Goal: Task Accomplishment & Management: Manage account settings

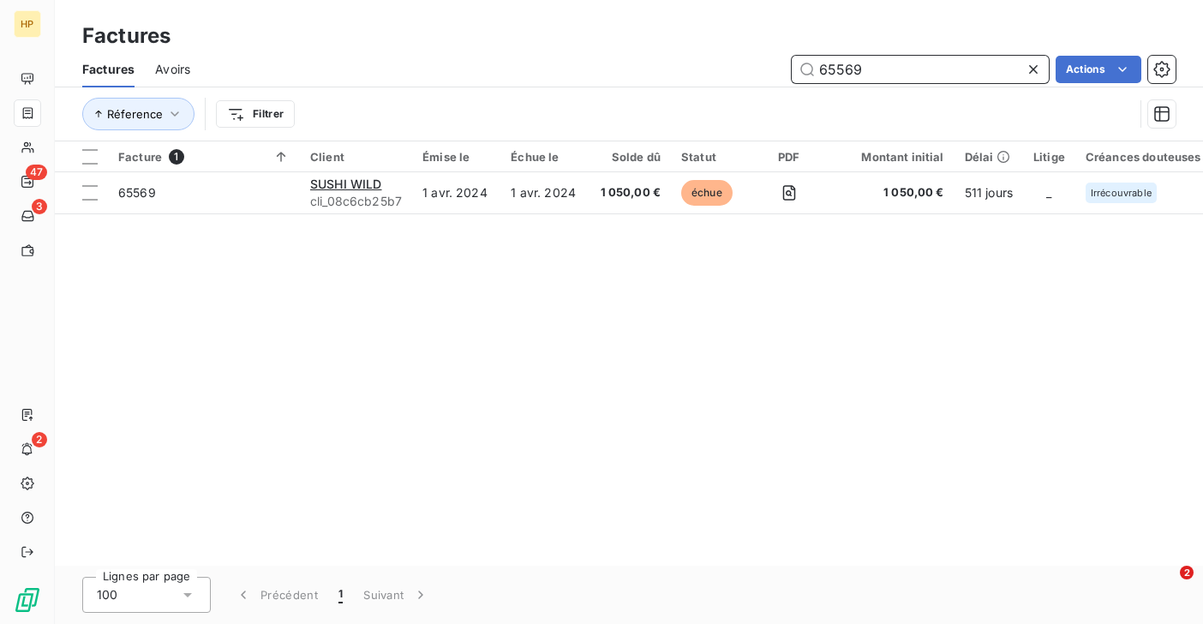
drag, startPoint x: 872, startPoint y: 69, endPoint x: 801, endPoint y: 64, distance: 71.3
click at [801, 64] on input "65569" at bounding box center [920, 69] width 257 height 27
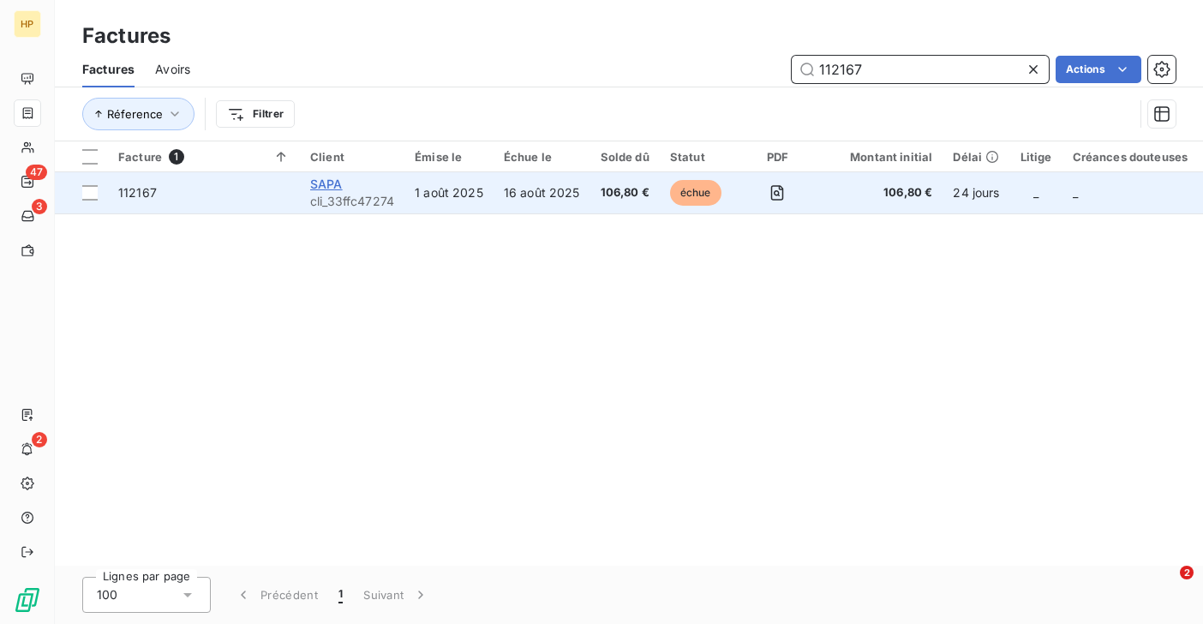
type input "112167"
click at [333, 185] on span "SAPA" at bounding box center [326, 184] width 33 height 15
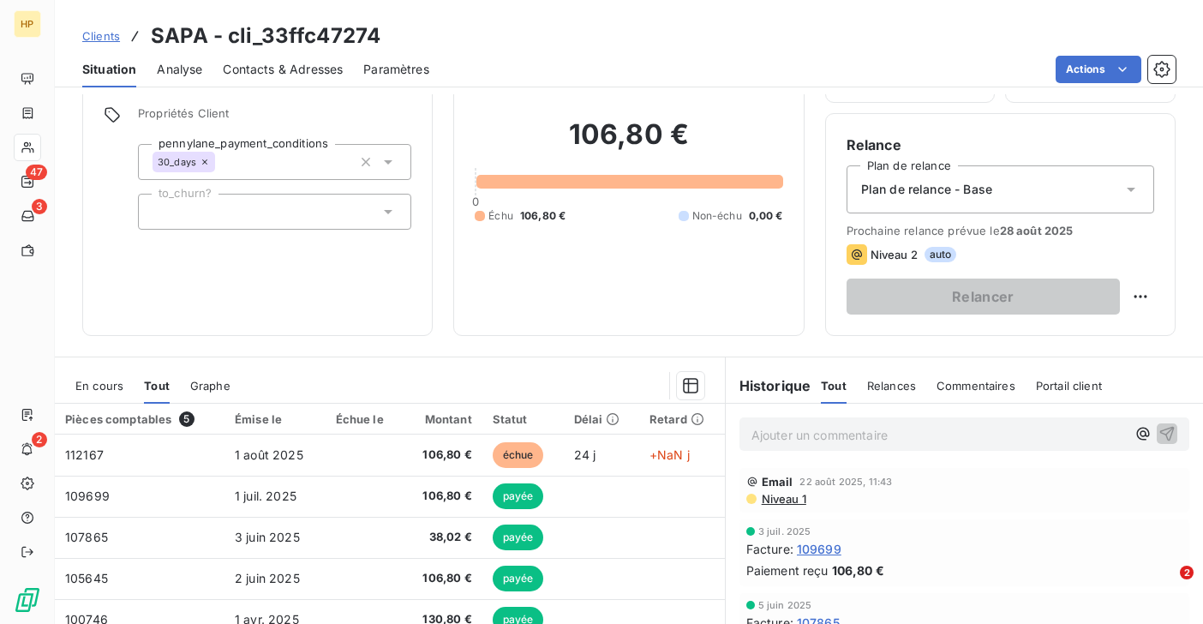
scroll to position [206, 0]
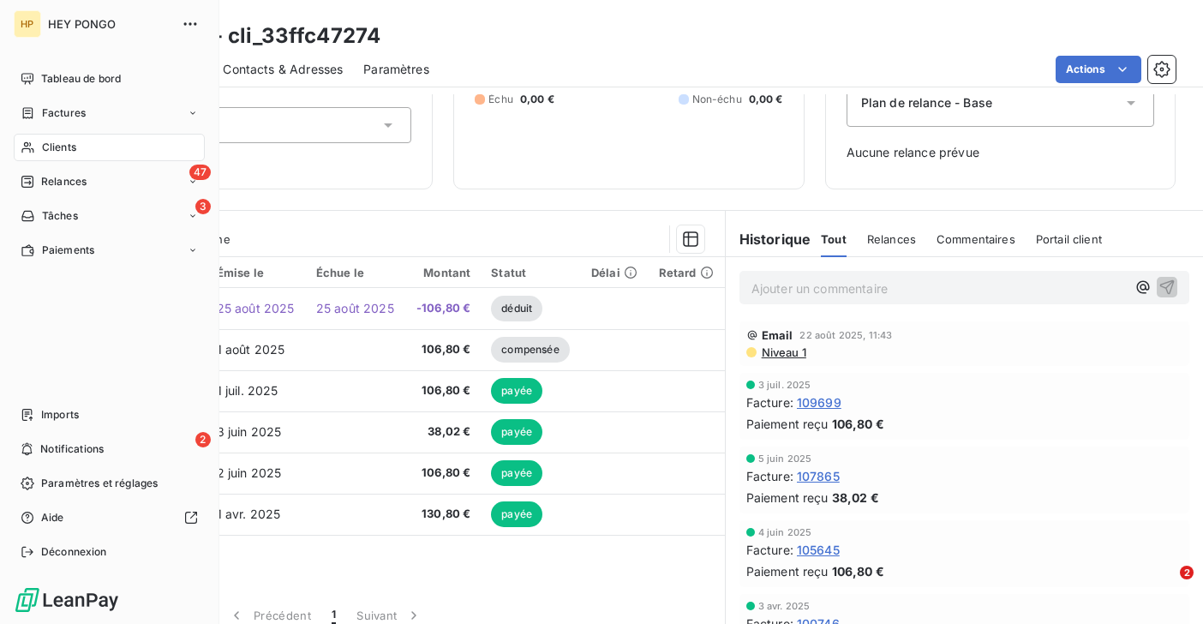
click at [48, 145] on span "Clients" at bounding box center [59, 147] width 34 height 15
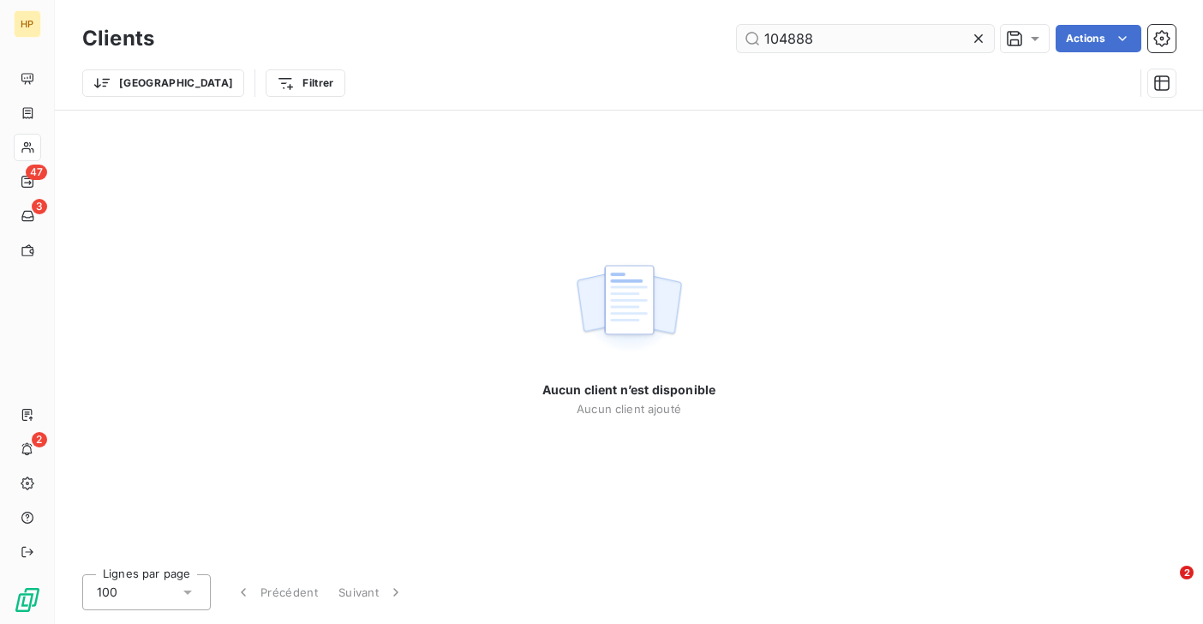
drag, startPoint x: 828, startPoint y: 38, endPoint x: 747, endPoint y: 40, distance: 80.6
click at [746, 40] on input "104888" at bounding box center [865, 38] width 257 height 27
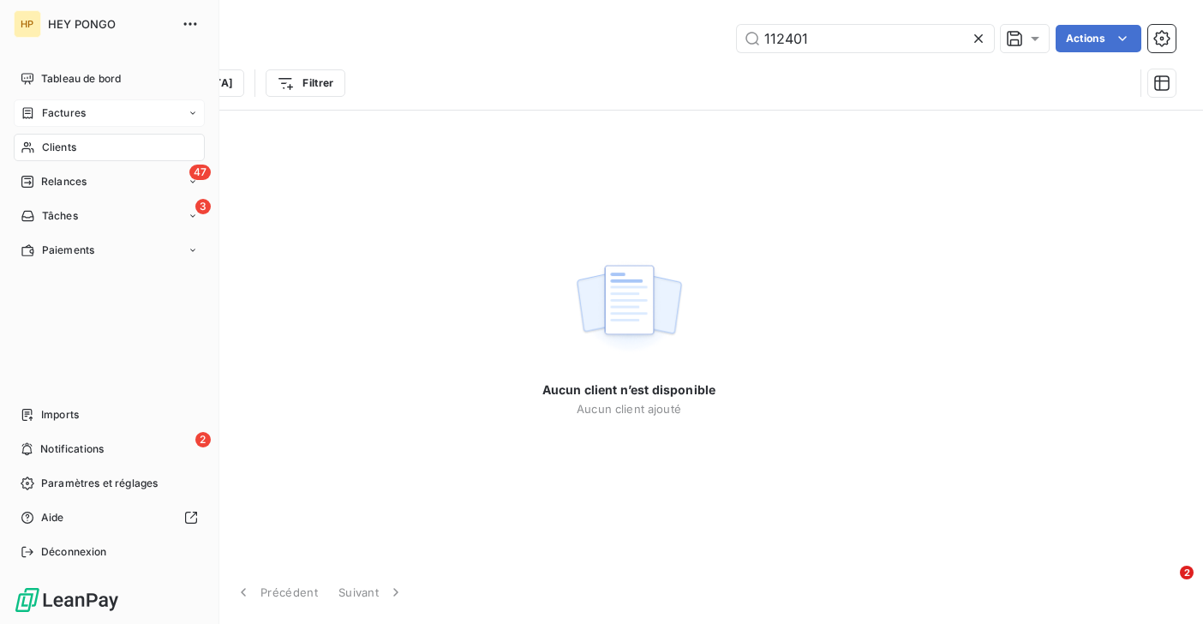
type input "112401"
click at [33, 106] on icon at bounding box center [28, 113] width 15 height 14
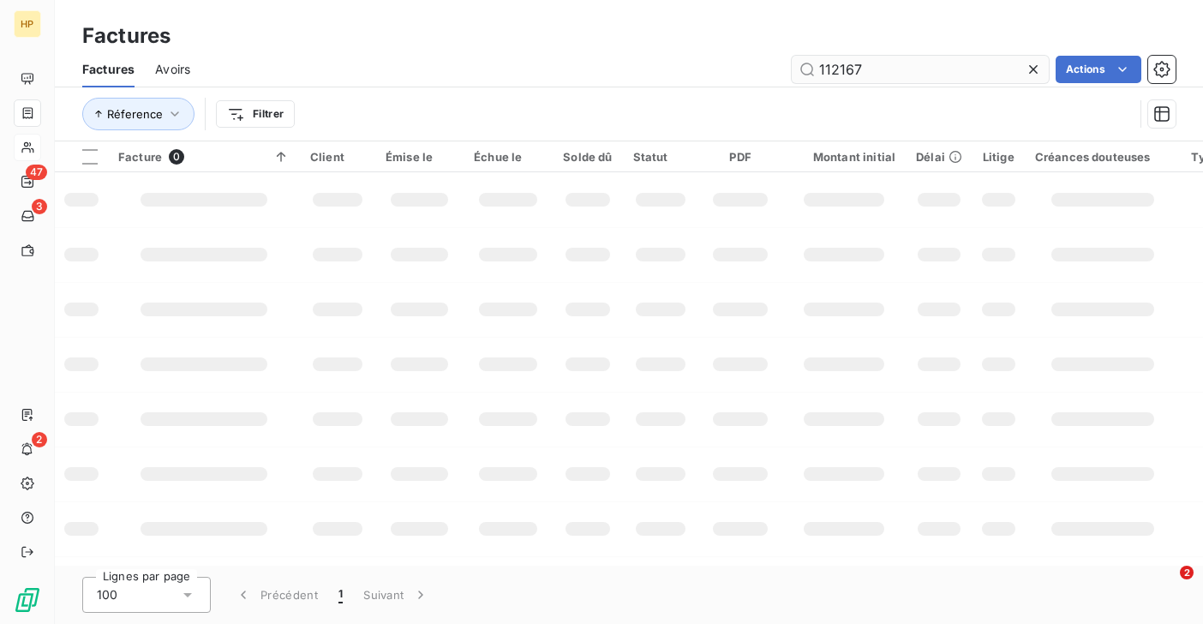
drag, startPoint x: 865, startPoint y: 68, endPoint x: 811, endPoint y: 64, distance: 53.2
click at [811, 64] on input "112167" at bounding box center [920, 69] width 257 height 27
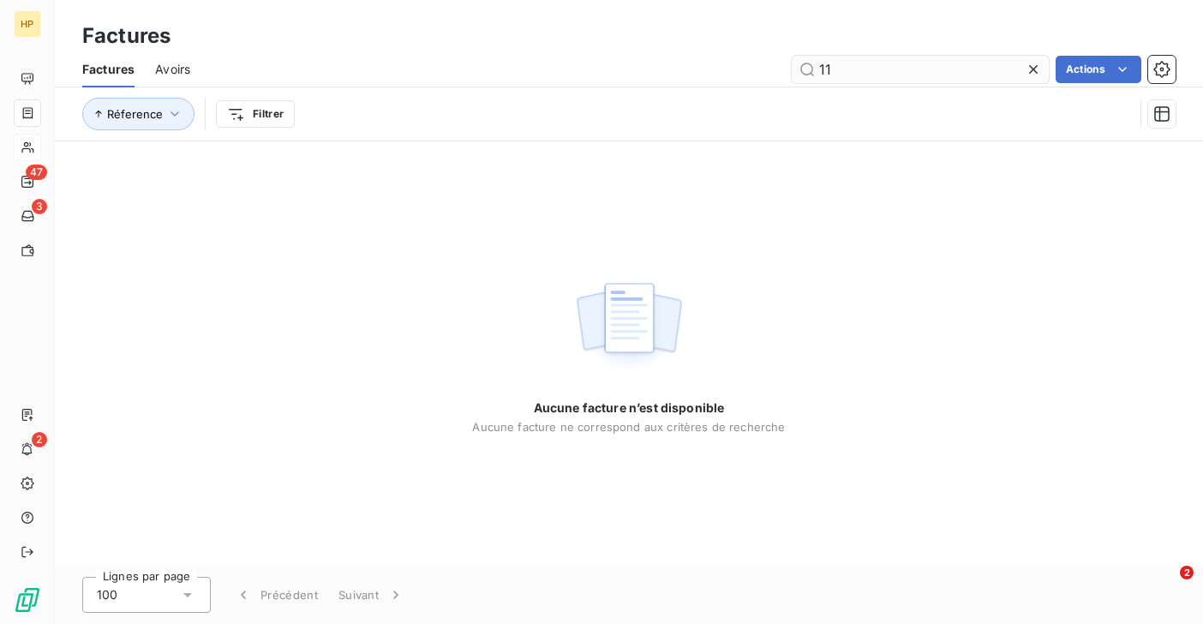
type input "1"
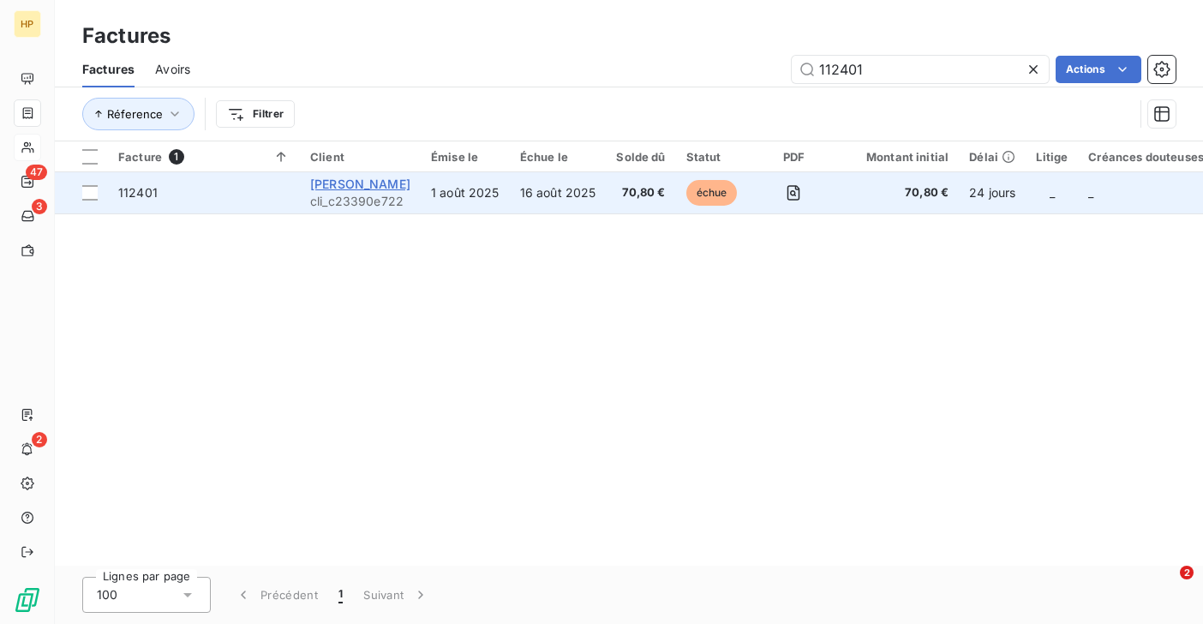
type input "112401"
click at [315, 182] on span "[PERSON_NAME]" at bounding box center [360, 184] width 100 height 15
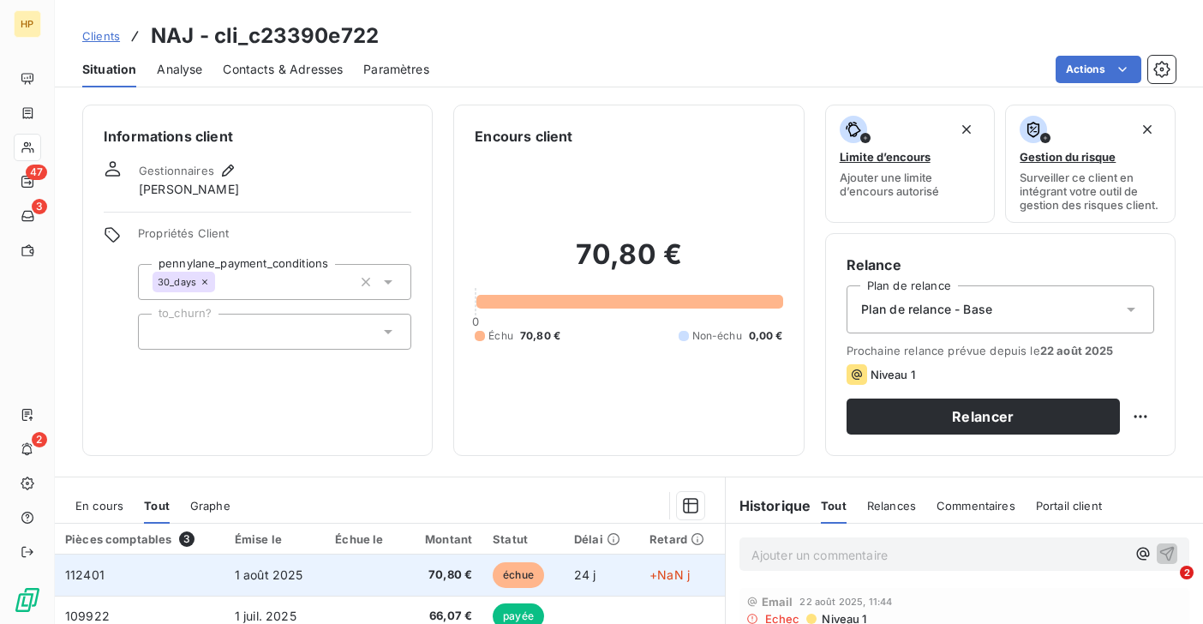
click at [346, 572] on td at bounding box center [364, 574] width 78 height 41
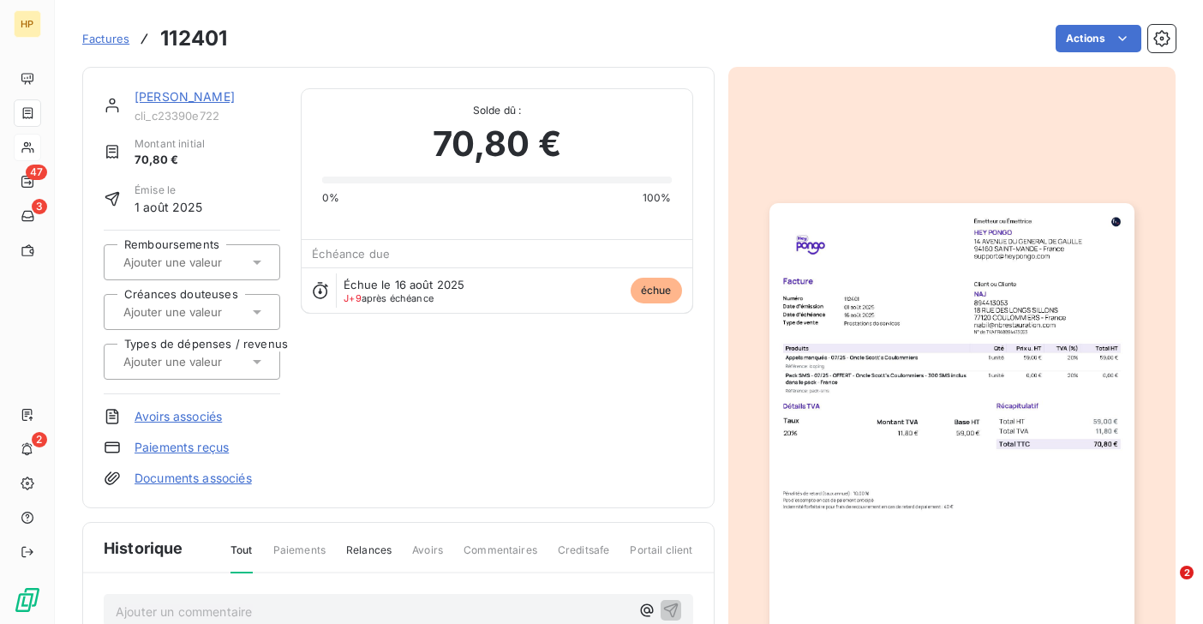
click at [146, 98] on link "[PERSON_NAME]" at bounding box center [185, 96] width 100 height 15
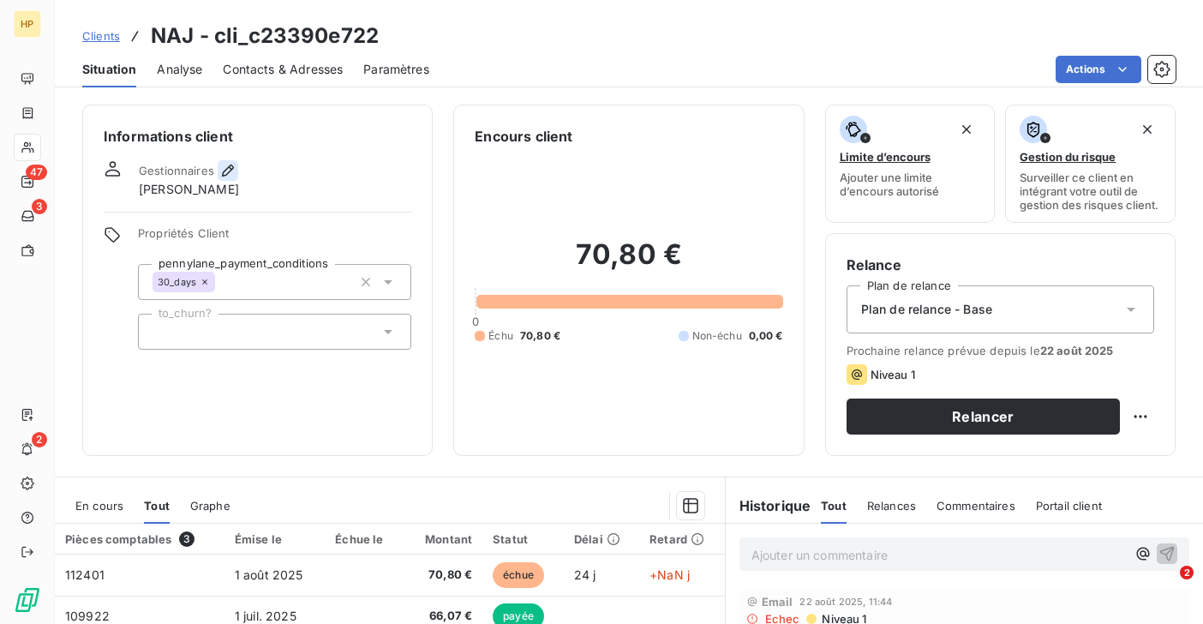
click at [228, 166] on icon "button" at bounding box center [227, 170] width 17 height 17
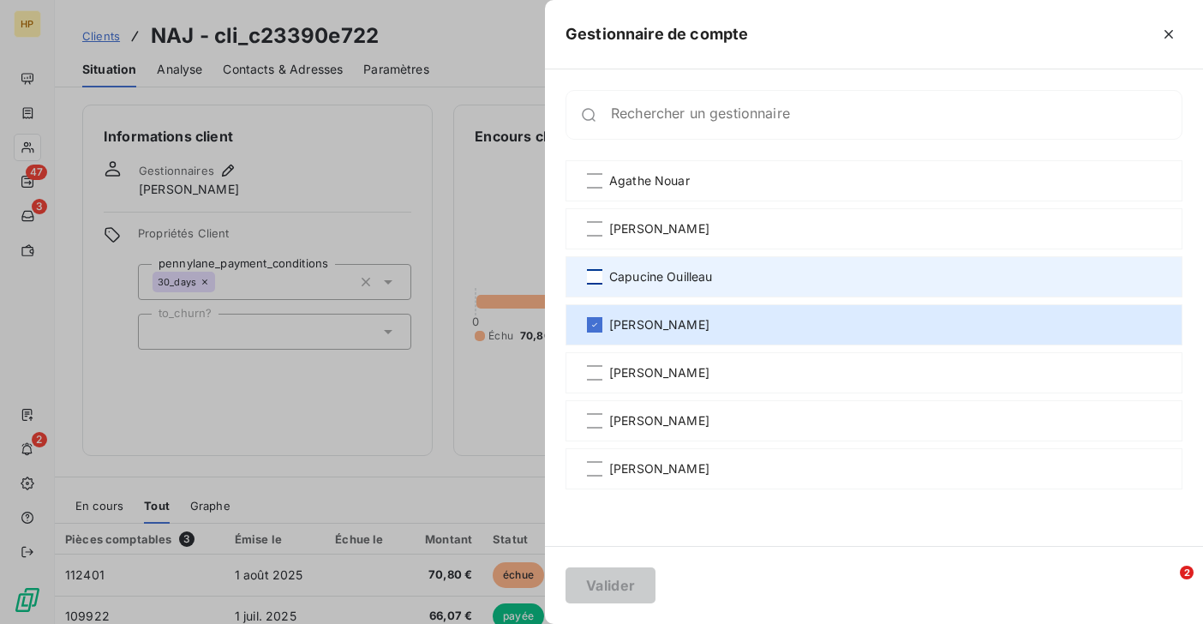
click at [594, 276] on div at bounding box center [594, 276] width 15 height 15
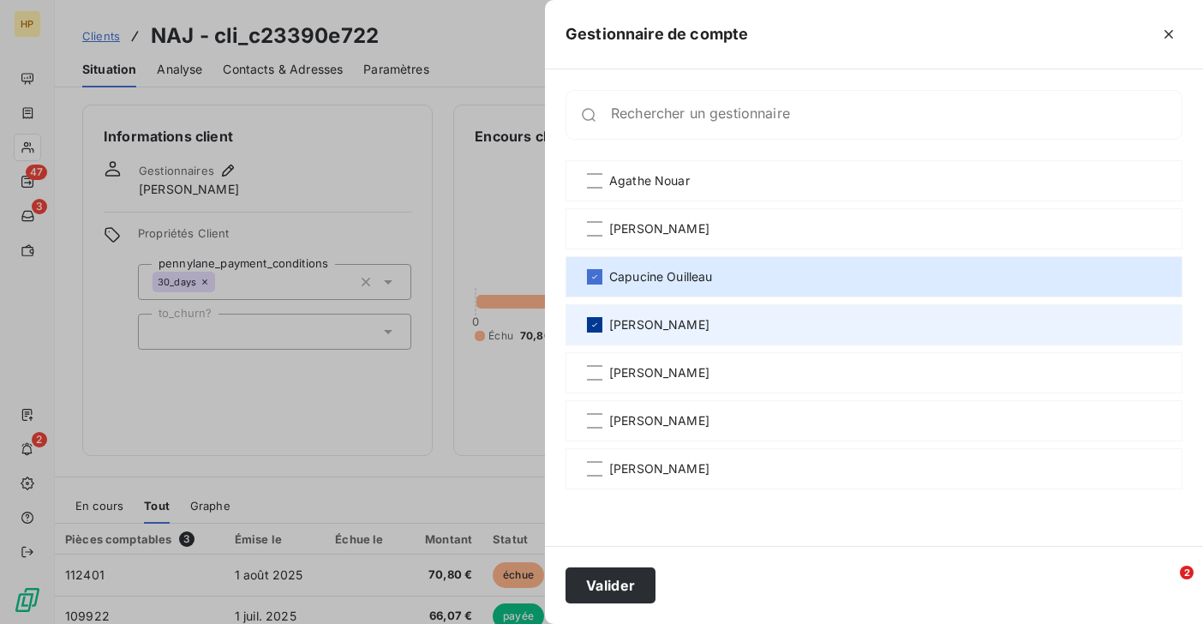
click at [595, 324] on icon at bounding box center [594, 324] width 5 height 3
click at [631, 582] on button "Valider" at bounding box center [610, 585] width 90 height 36
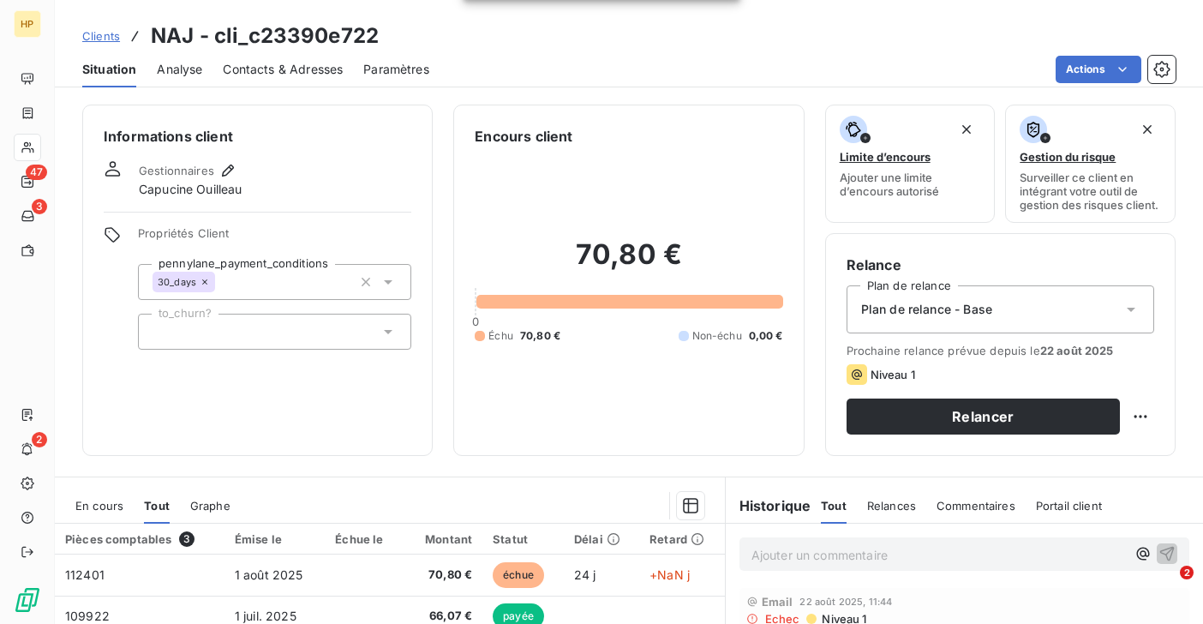
click at [111, 38] on span "Clients" at bounding box center [101, 36] width 38 height 14
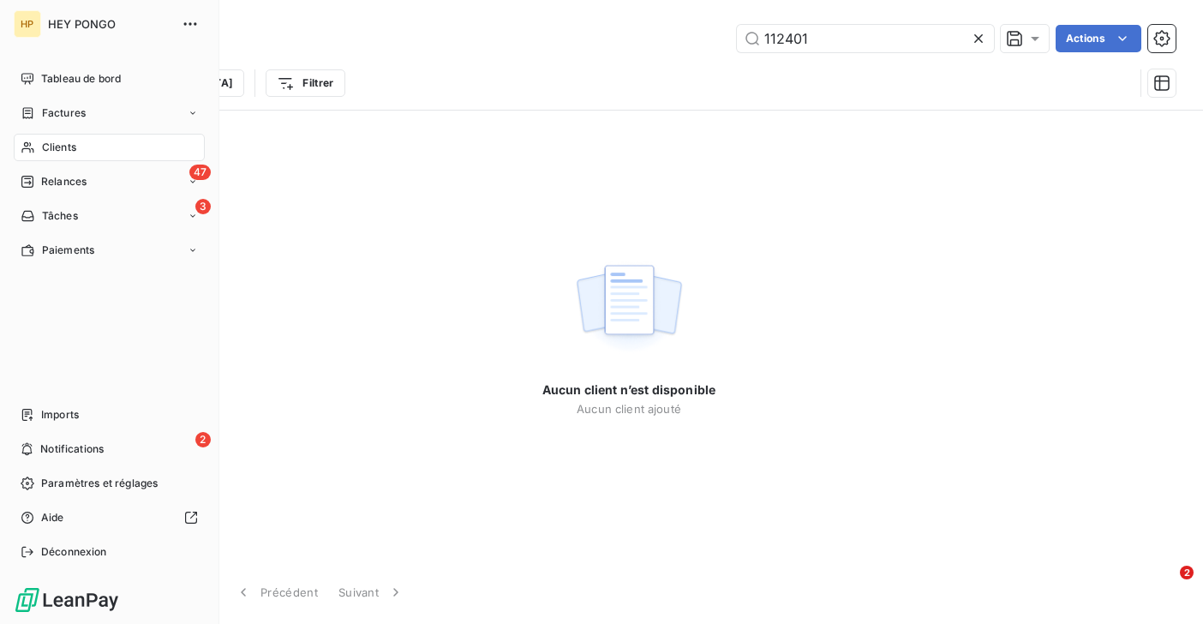
click at [48, 145] on span "Clients" at bounding box center [59, 147] width 34 height 15
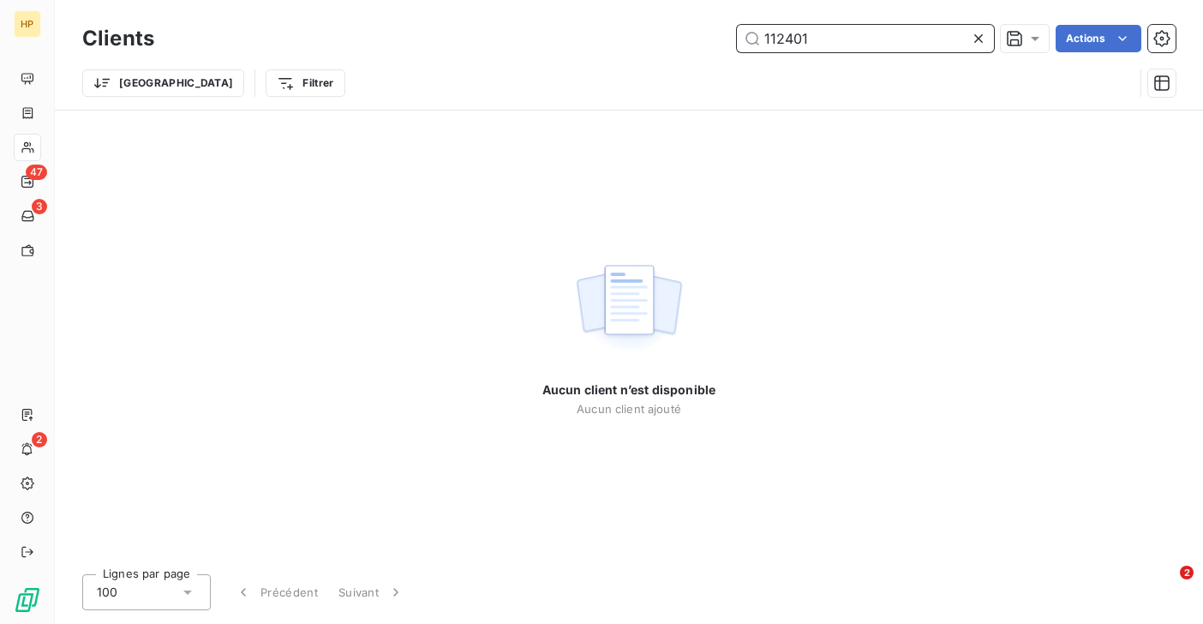
drag, startPoint x: 815, startPoint y: 42, endPoint x: 761, endPoint y: 37, distance: 54.2
click at [761, 37] on input "112401" at bounding box center [865, 38] width 257 height 27
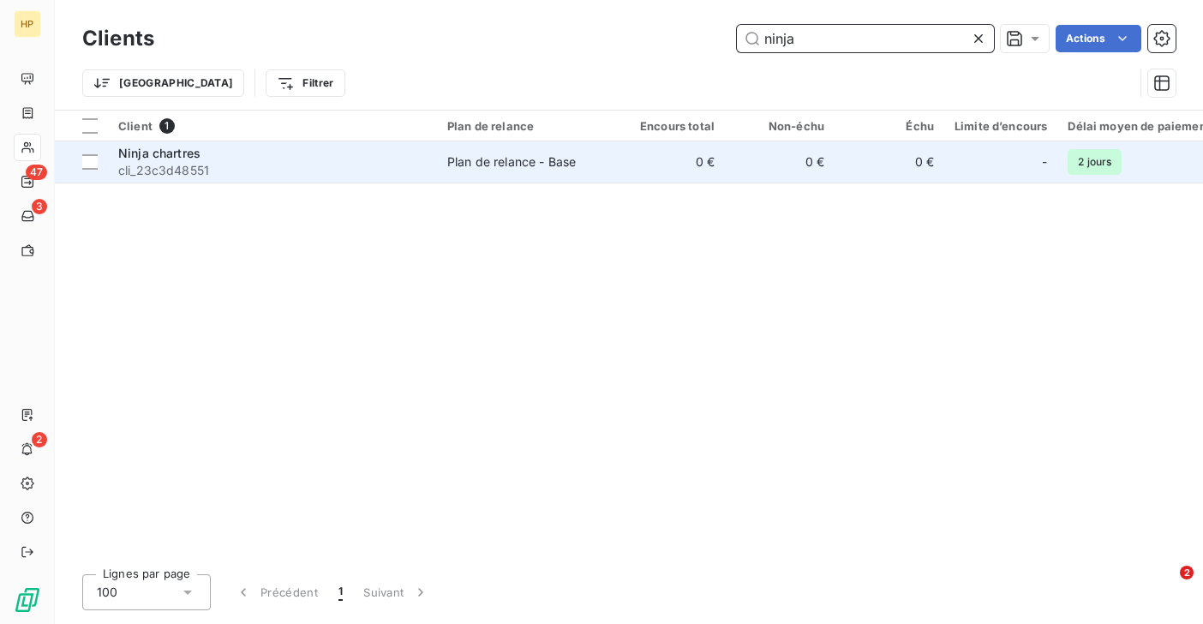
type input "ninja"
click at [212, 160] on div "Ninja chartres" at bounding box center [272, 153] width 308 height 17
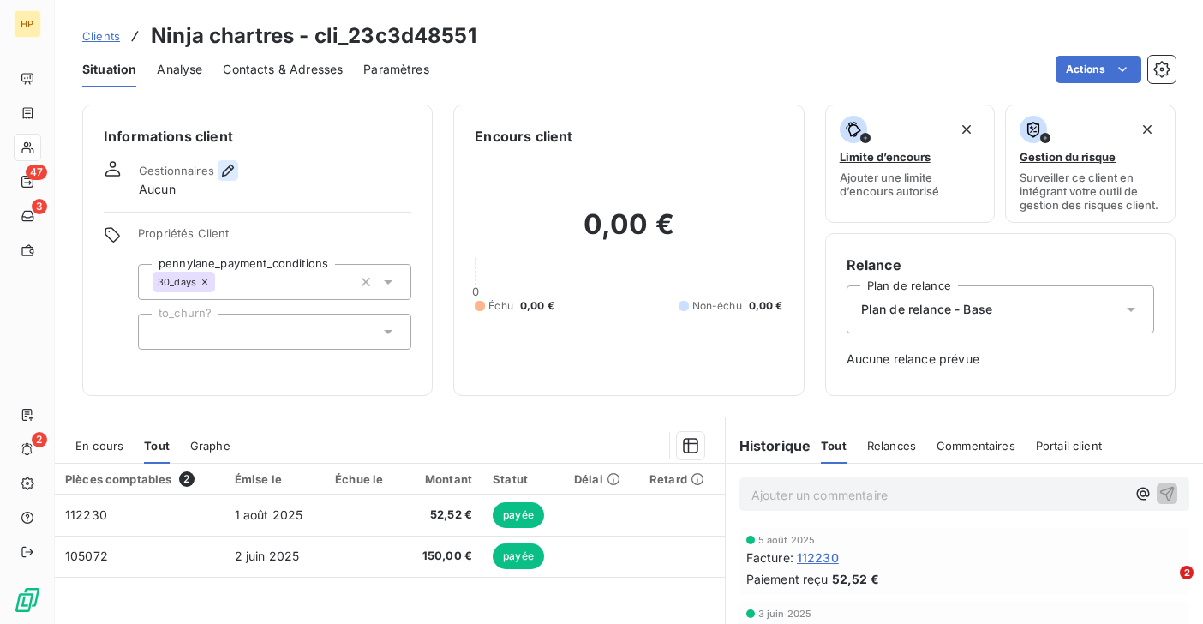
click at [224, 166] on icon "button" at bounding box center [227, 170] width 17 height 17
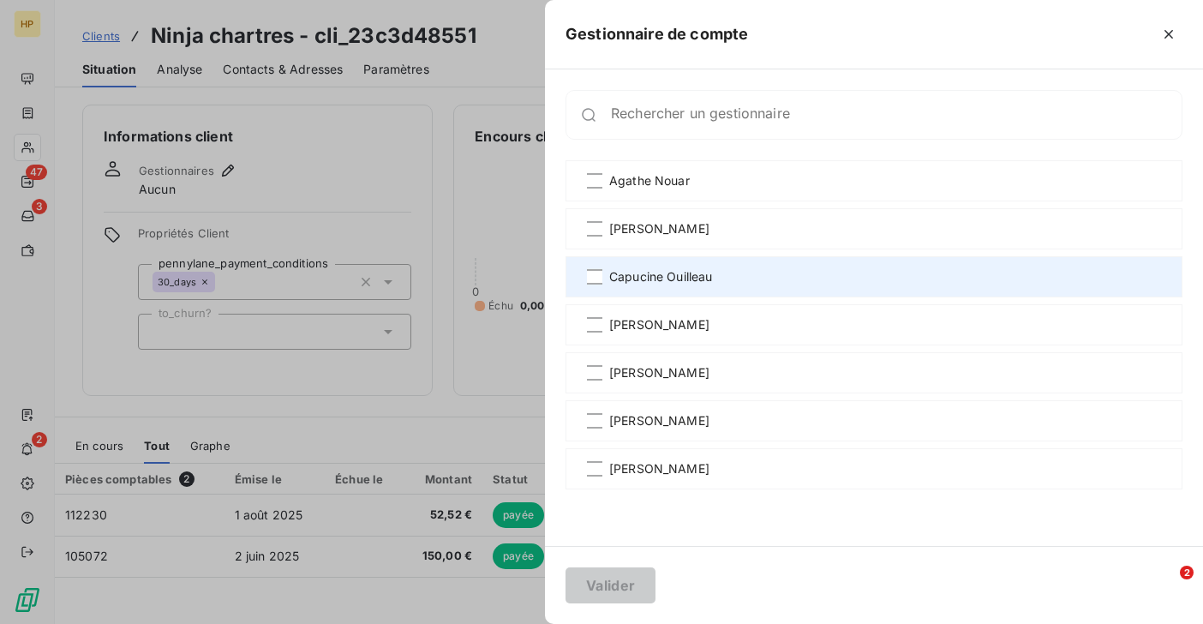
click at [606, 278] on div "Capucine Ouilleau" at bounding box center [873, 276] width 617 height 41
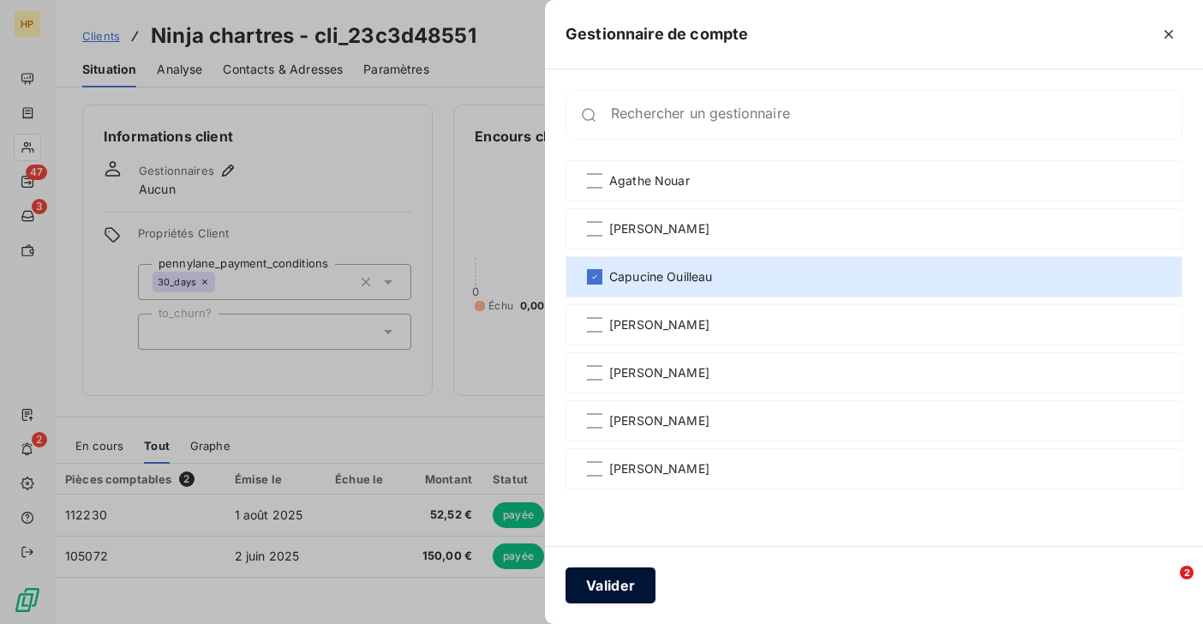
click at [613, 585] on button "Valider" at bounding box center [610, 585] width 90 height 36
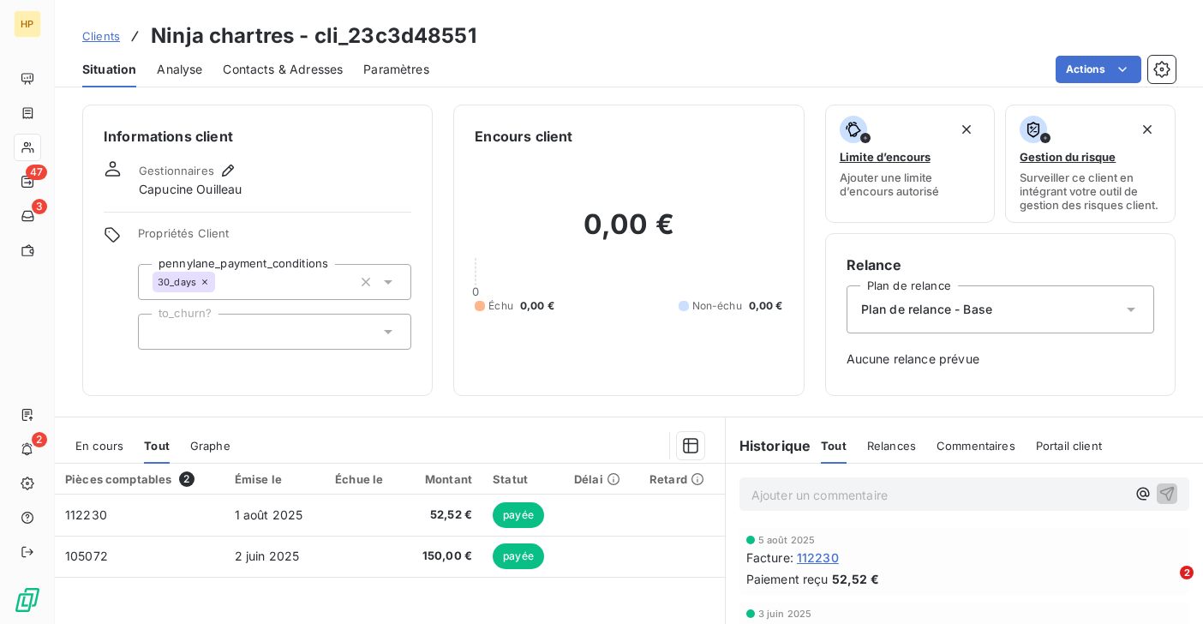
click at [105, 36] on span "Clients" at bounding box center [101, 36] width 38 height 14
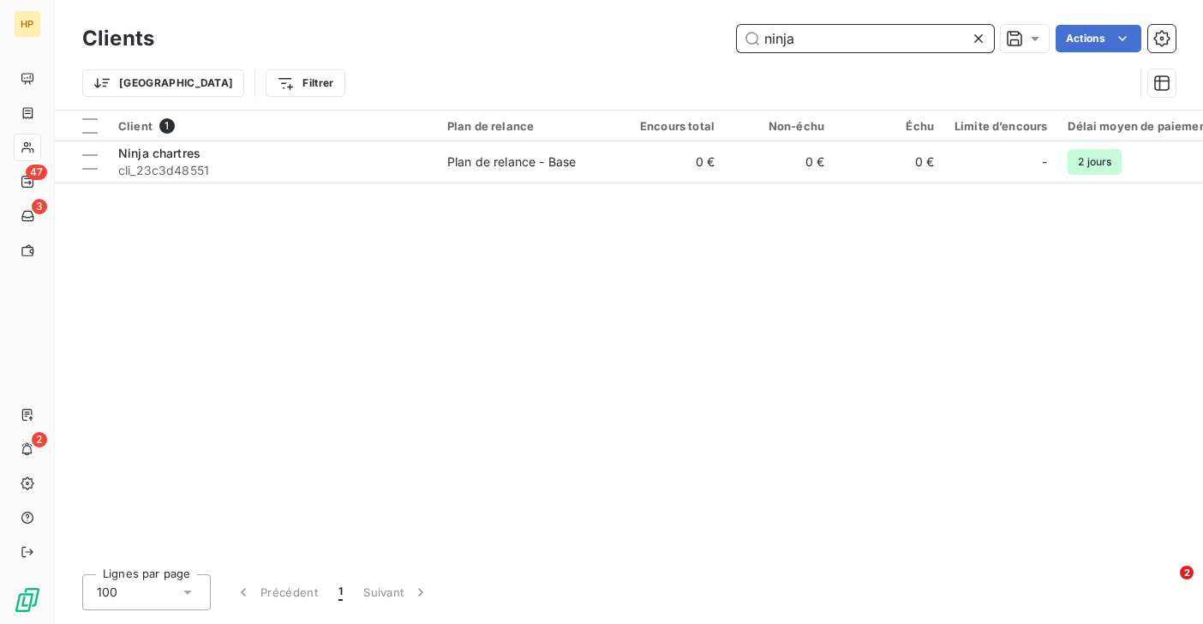
drag, startPoint x: 793, startPoint y: 38, endPoint x: 738, endPoint y: 39, distance: 55.7
click at [738, 39] on input "ninja" at bounding box center [865, 38] width 257 height 27
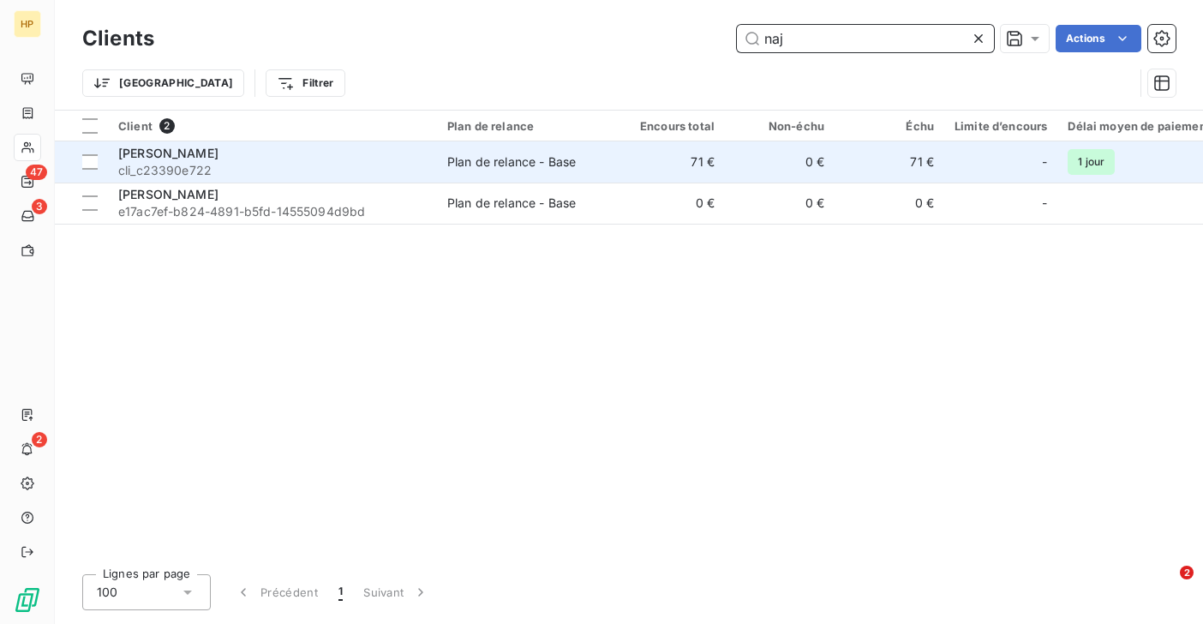
type input "naj"
click at [129, 151] on span "[PERSON_NAME]" at bounding box center [168, 153] width 100 height 15
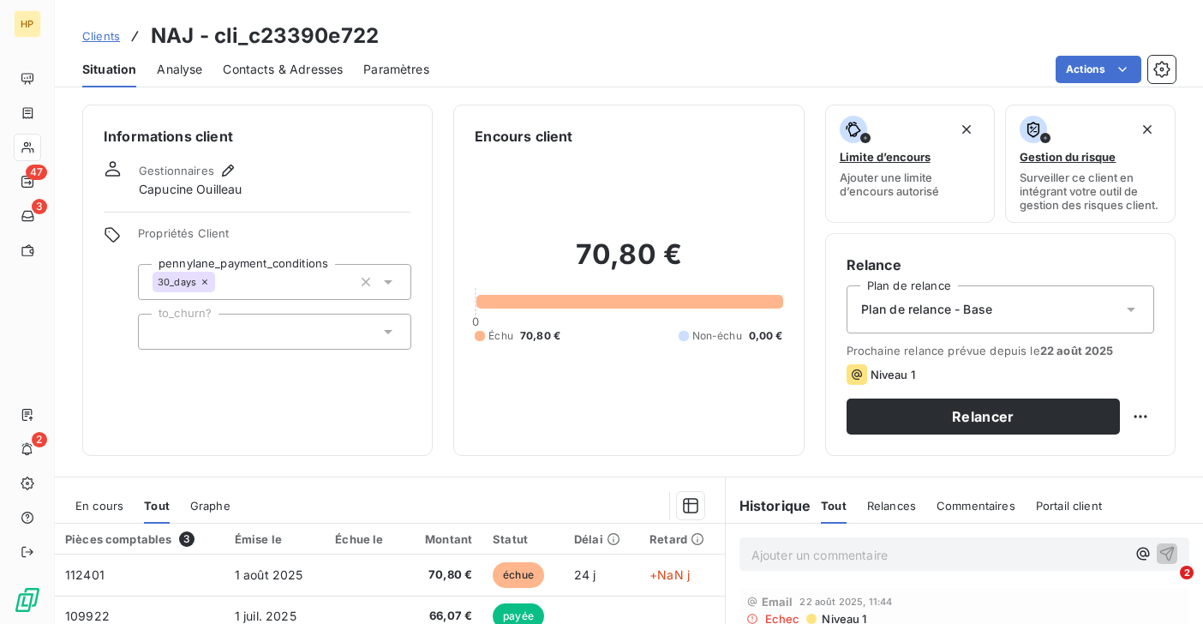
scroll to position [151, 0]
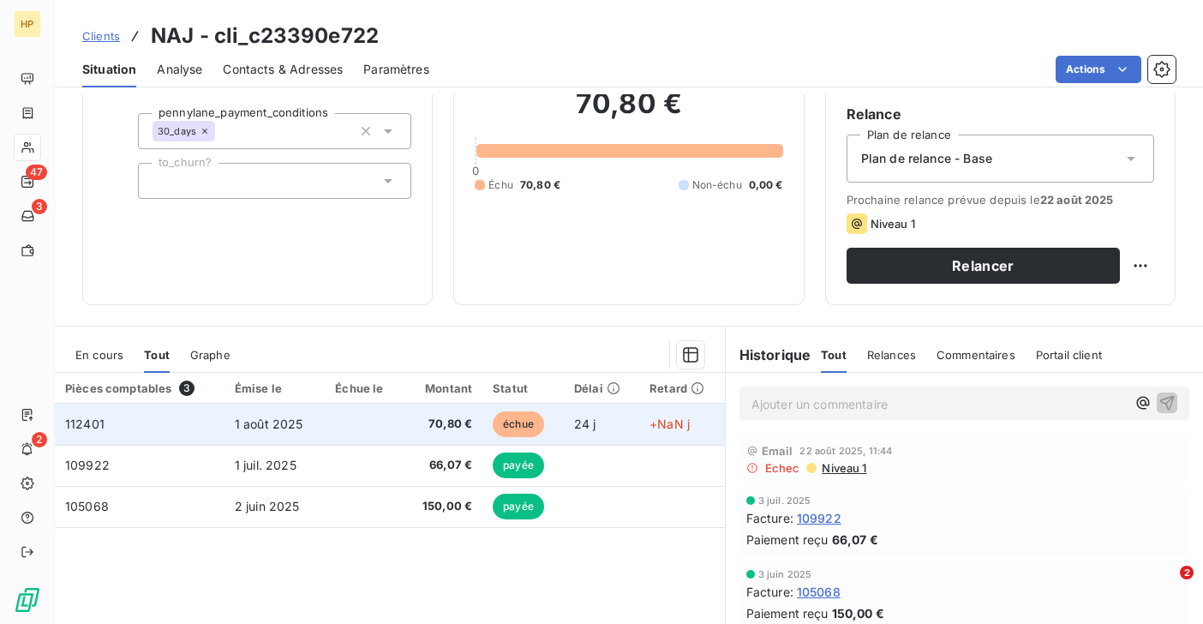
click at [403, 423] on td "70,80 €" at bounding box center [443, 424] width 80 height 41
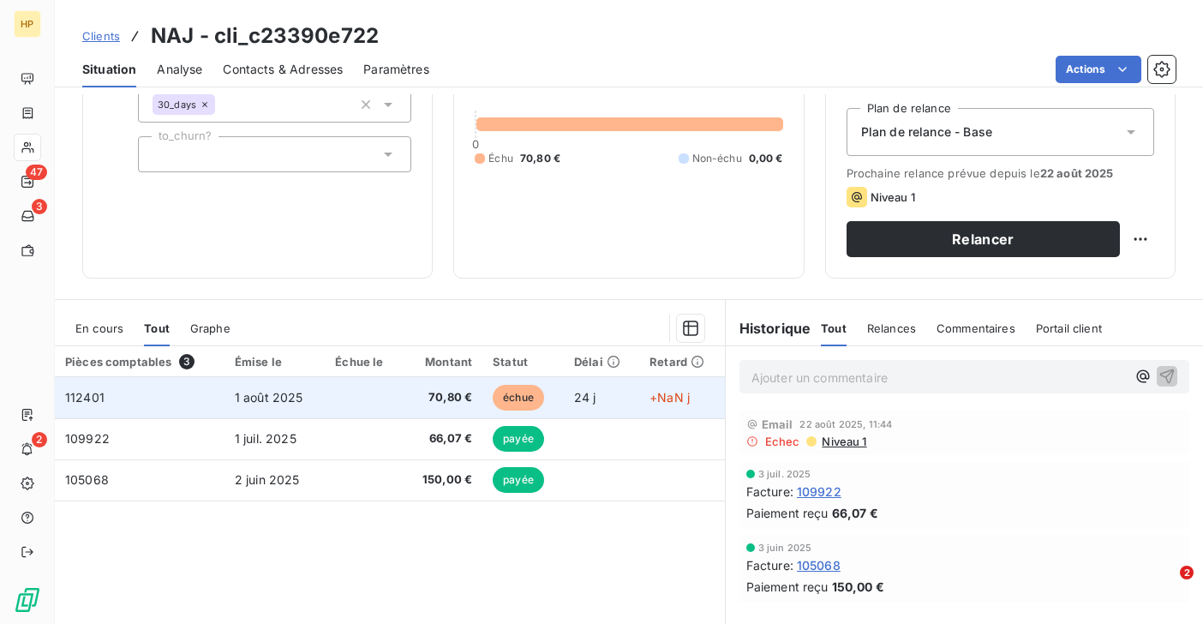
scroll to position [177, 0]
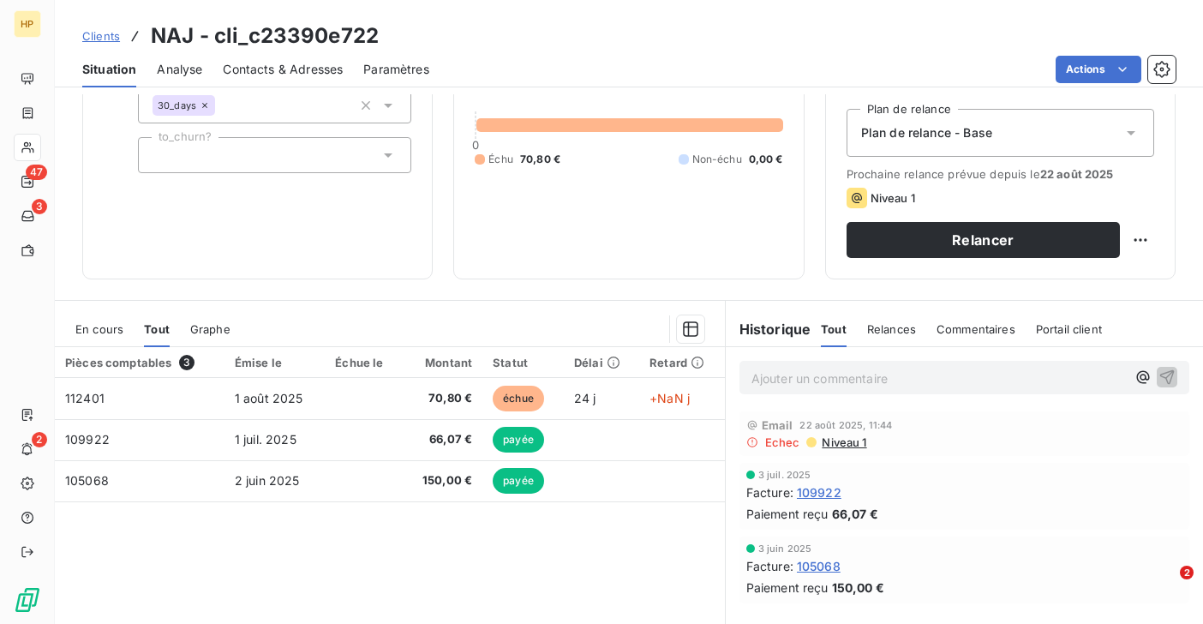
click at [102, 330] on span "En cours" at bounding box center [99, 329] width 48 height 14
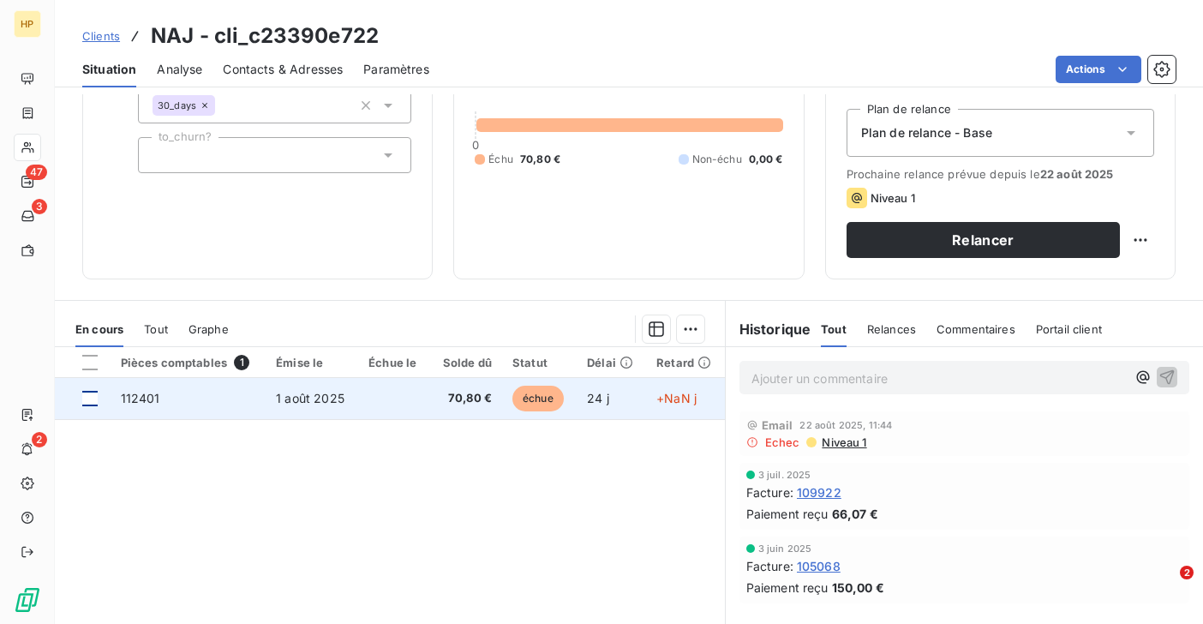
click at [88, 395] on div at bounding box center [89, 398] width 15 height 15
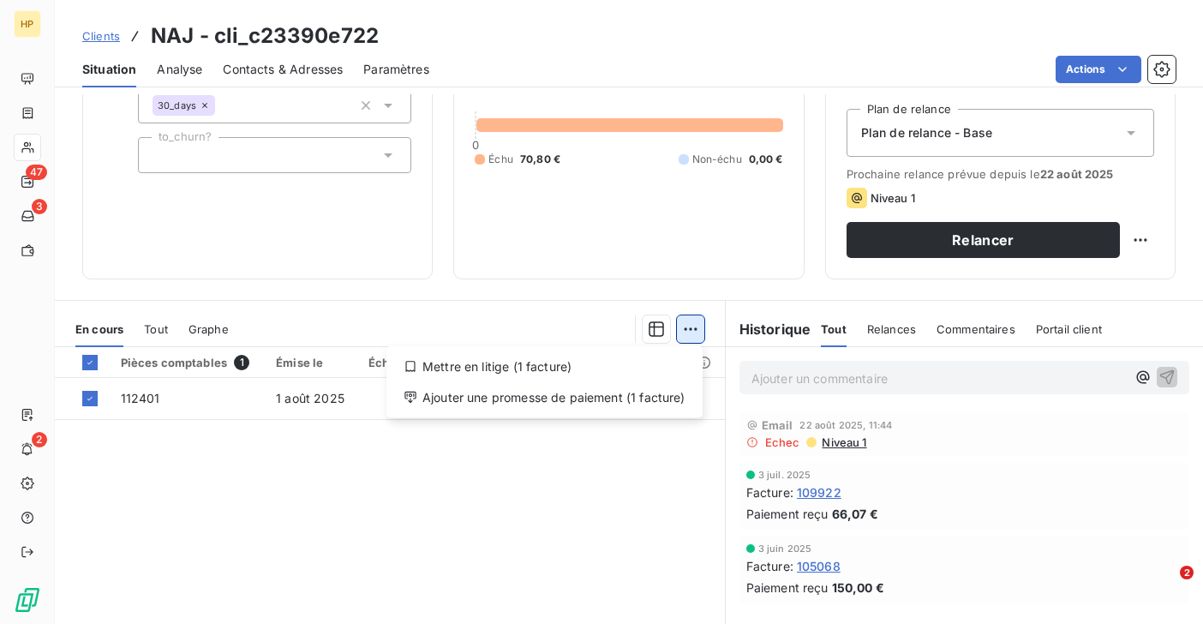
click at [692, 331] on html "HP 47 3 2 Clients NAJ - cli_c23390e722 Situation Analyse Contacts & Adresses Pa…" at bounding box center [601, 312] width 1203 height 624
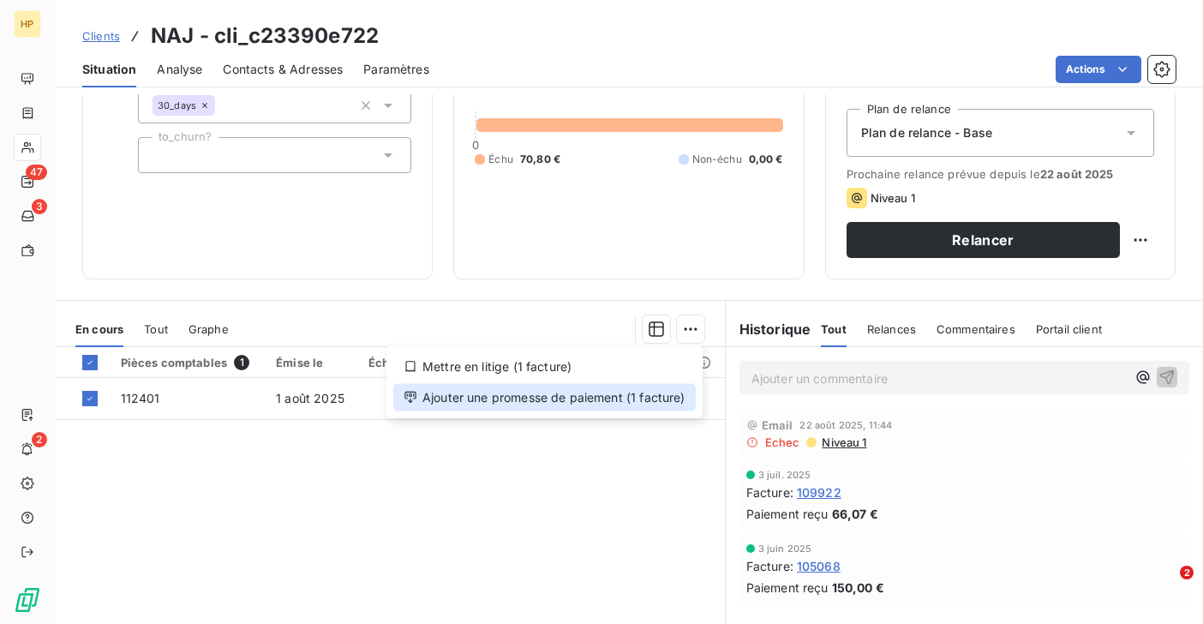
click at [633, 401] on div "Ajouter une promesse de paiement (1 facture)" at bounding box center [544, 397] width 302 height 27
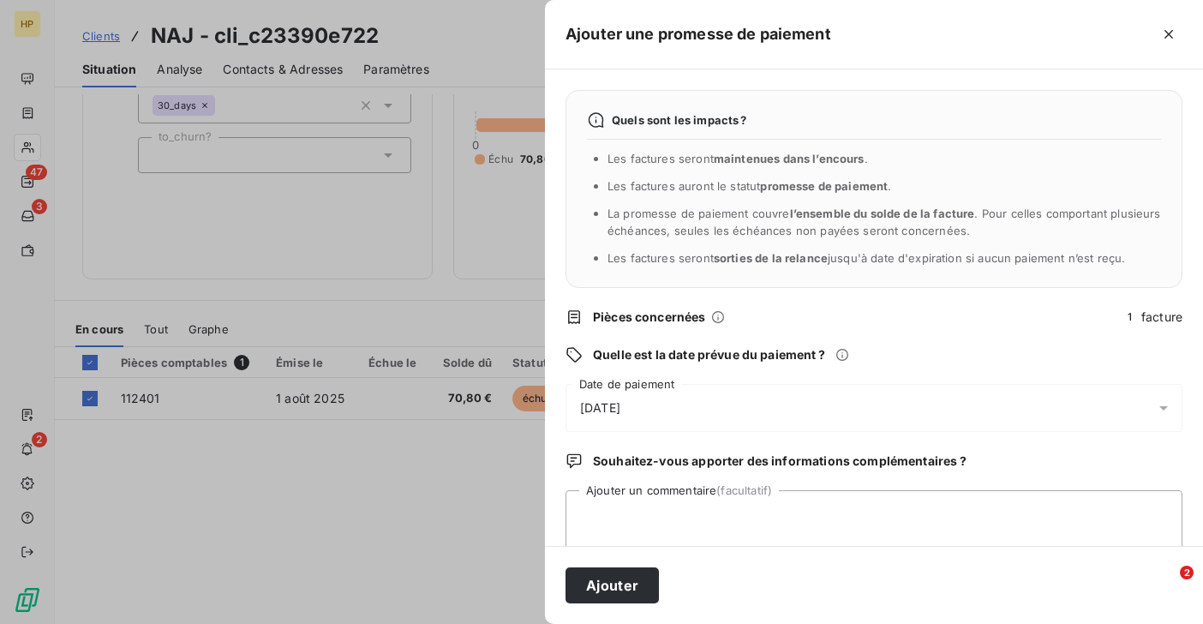
scroll to position [30, 0]
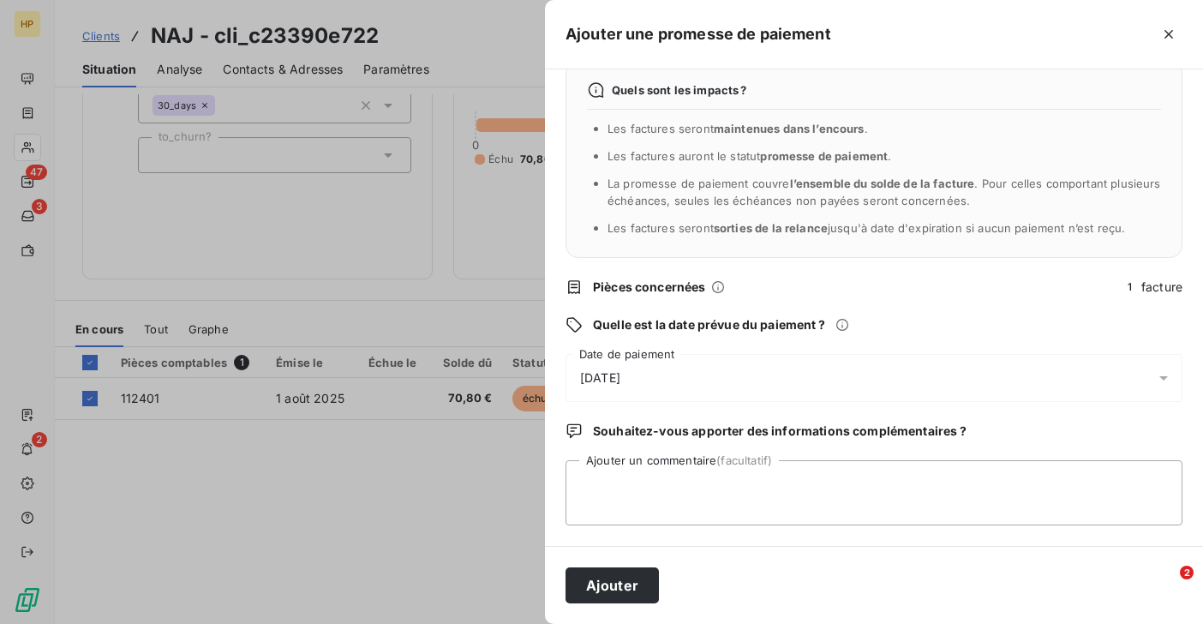
click at [674, 374] on div "[DATE]" at bounding box center [873, 378] width 617 height 48
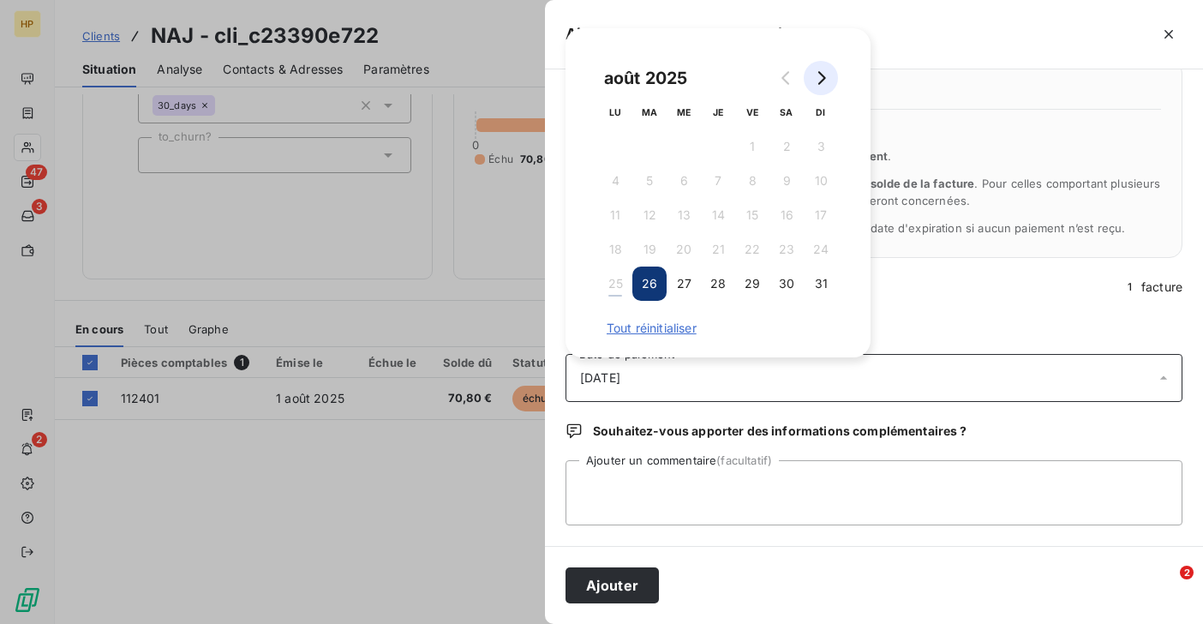
click at [822, 70] on button "Go to next month" at bounding box center [821, 78] width 34 height 34
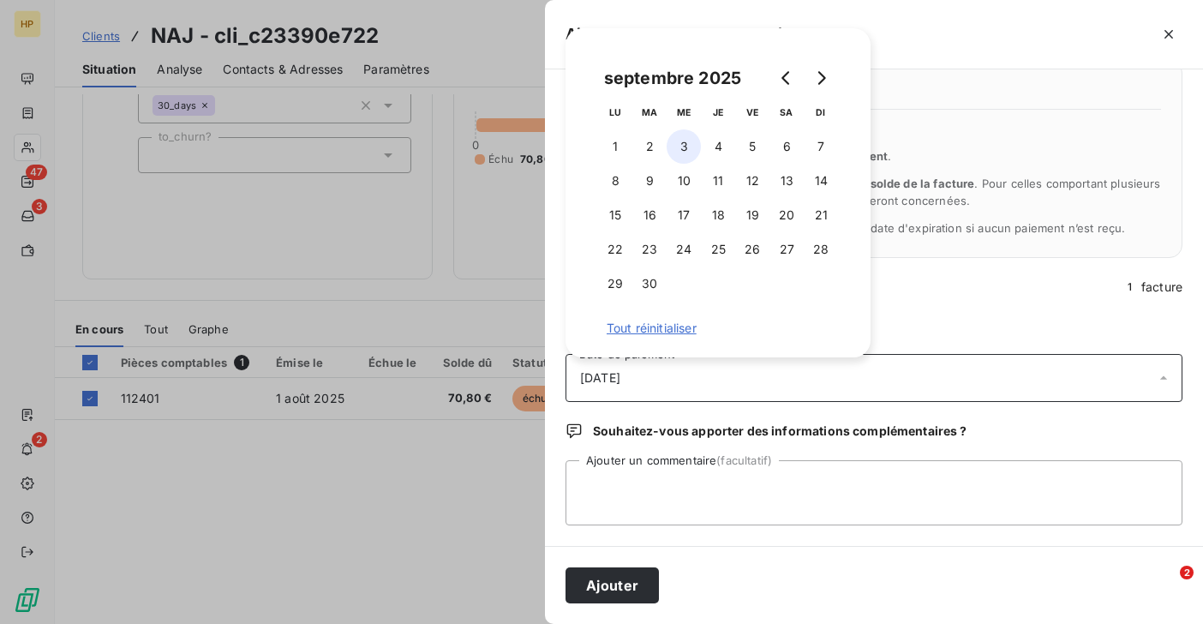
click at [687, 153] on button "3" at bounding box center [684, 146] width 34 height 34
click at [641, 498] on textarea "Ajouter un commentaire (facultatif)" at bounding box center [873, 492] width 617 height 65
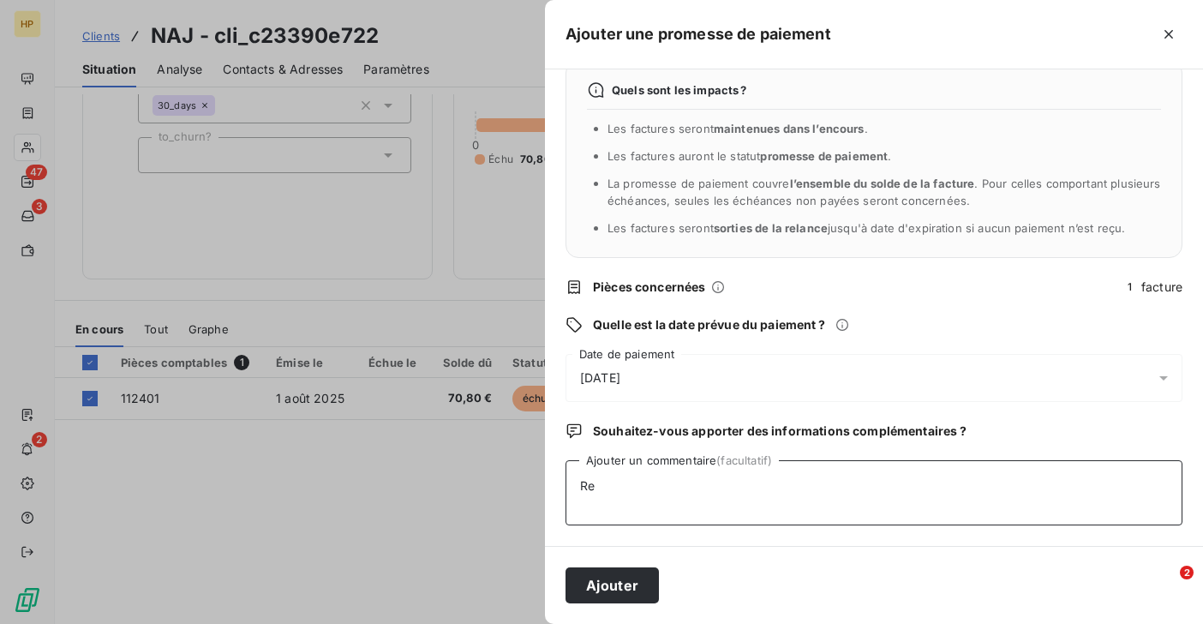
type textarea "R"
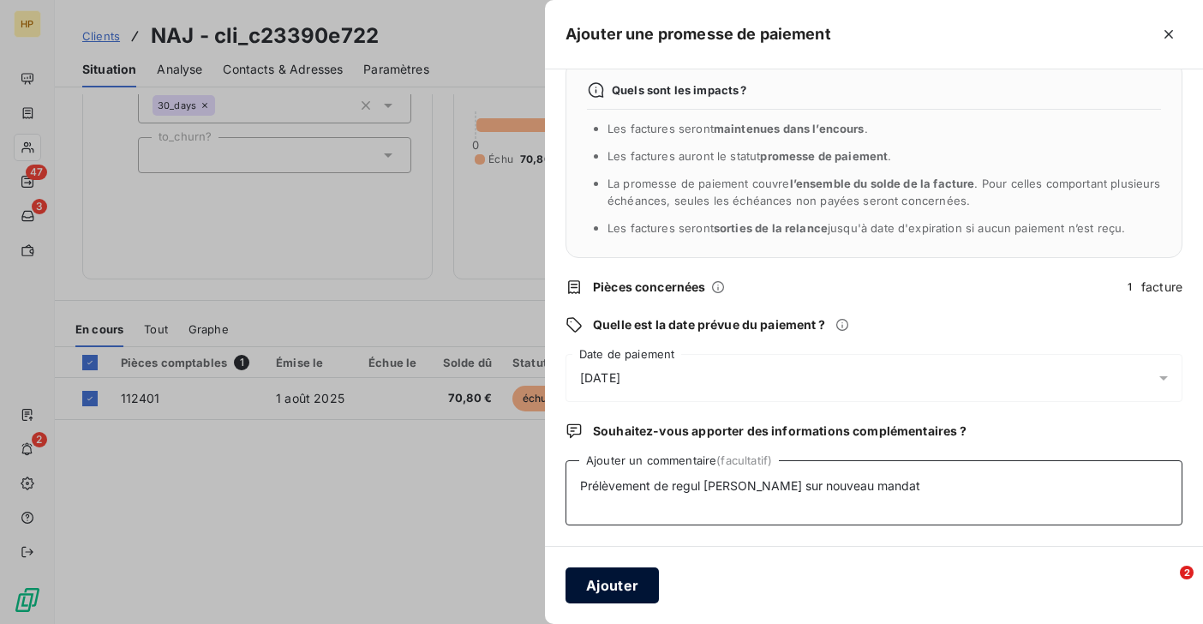
type textarea "Prélèvement de regul [PERSON_NAME] sur nouveau mandat"
click at [610, 588] on button "Ajouter" at bounding box center [611, 585] width 93 height 36
